Goal: Transaction & Acquisition: Purchase product/service

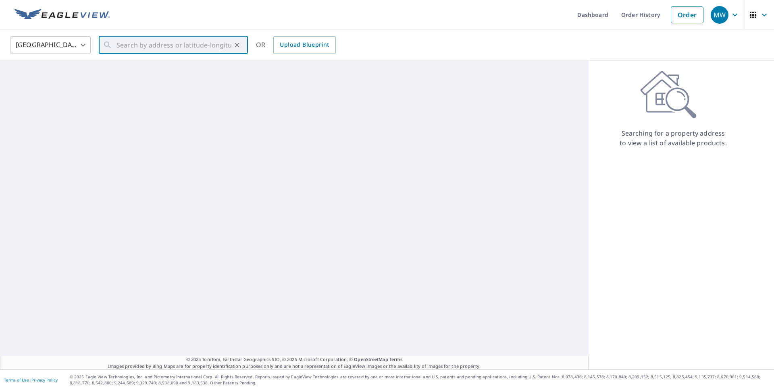
click at [120, 44] on input "text" at bounding box center [173, 45] width 115 height 23
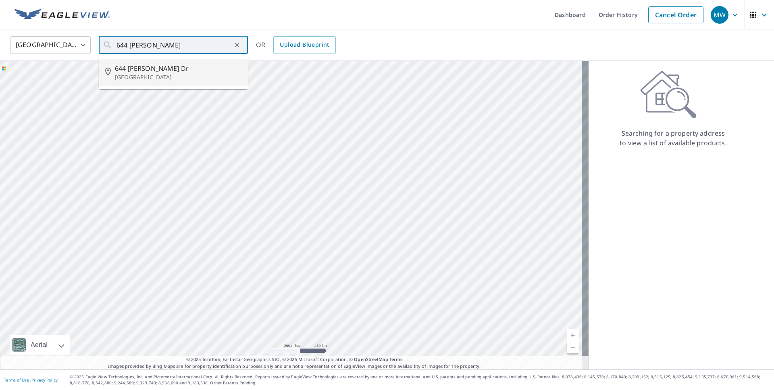
click at [135, 72] on span "644 [PERSON_NAME] Dr" at bounding box center [178, 69] width 127 height 10
type input "[STREET_ADDRESS][PERSON_NAME][PERSON_NAME]"
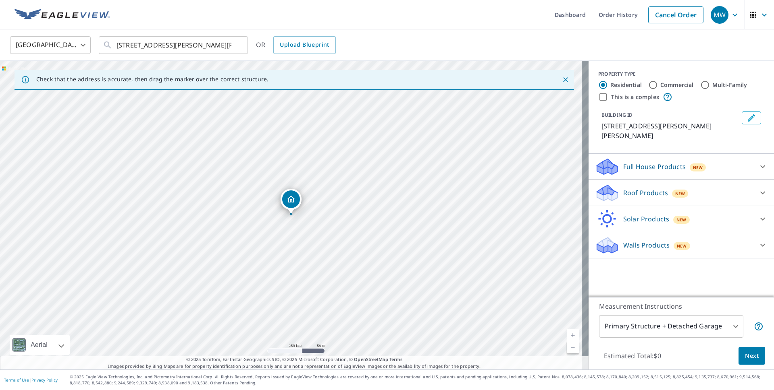
click at [649, 188] on p "Roof Products" at bounding box center [645, 193] width 45 height 10
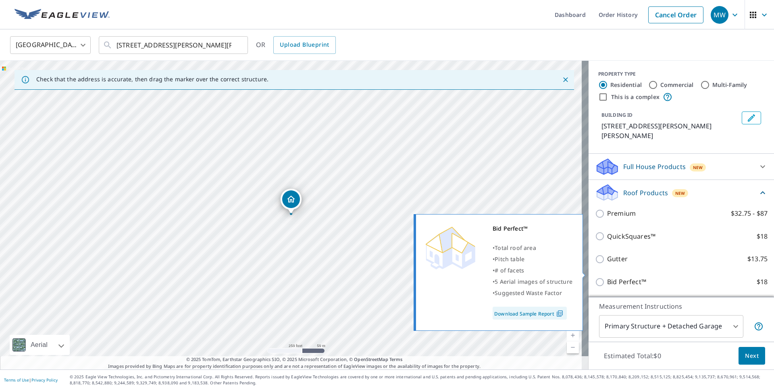
click at [595, 278] on input "Bid Perfect™ $18" at bounding box center [601, 283] width 12 height 10
checkbox input "true"
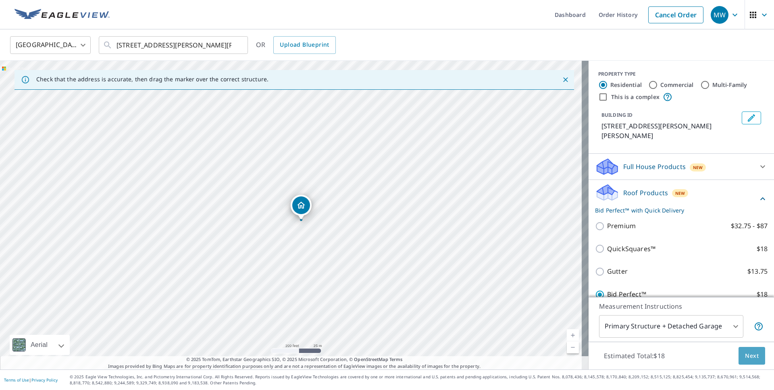
click at [745, 357] on span "Next" at bounding box center [752, 356] width 14 height 10
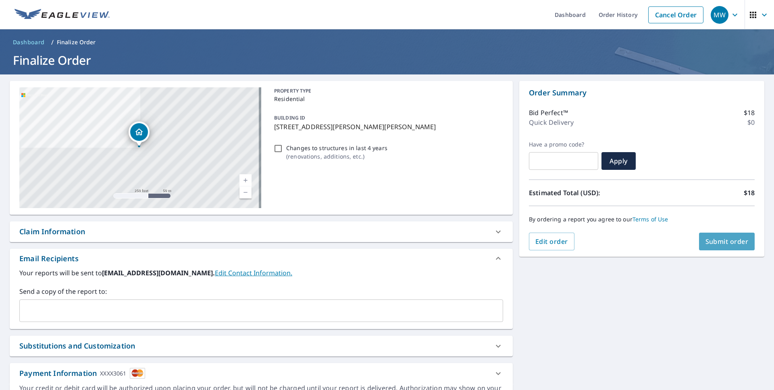
click at [727, 246] on span "Submit order" at bounding box center [726, 241] width 43 height 9
